Goal: Transaction & Acquisition: Purchase product/service

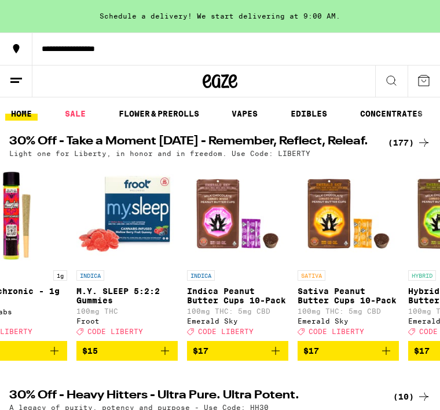
click at [419, 67] on button at bounding box center [424, 80] width 32 height 31
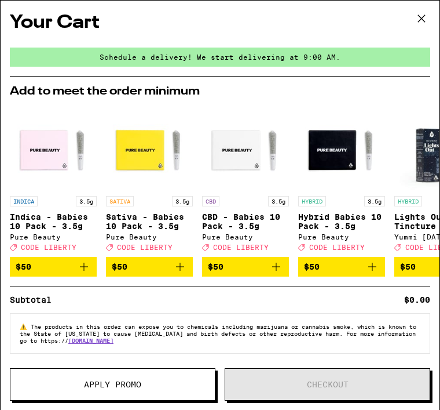
scroll to position [0, 5546]
click at [9, 4] on div "Your Cart Schedule a delivery! We start delivering at 9:00 AM. Add to meet the …" at bounding box center [220, 188] width 439 height 374
click at [411, 10] on button at bounding box center [422, 19] width 36 height 37
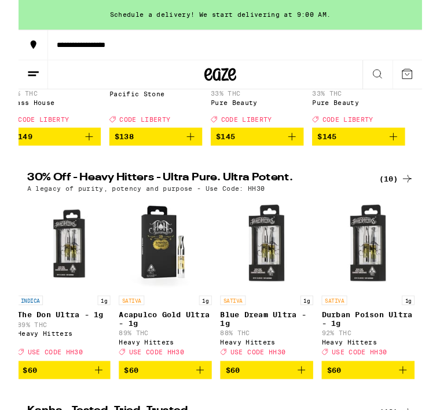
scroll to position [0, 341]
